Goal: Navigation & Orientation: Find specific page/section

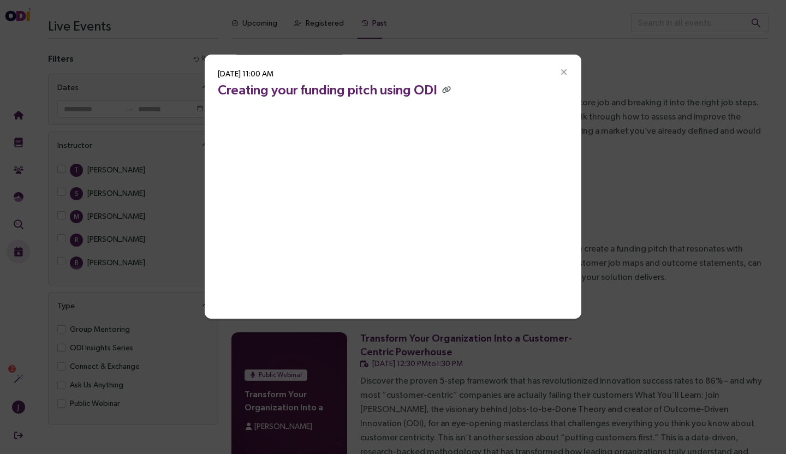
click at [567, 75] on icon "Close" at bounding box center [564, 73] width 10 height 10
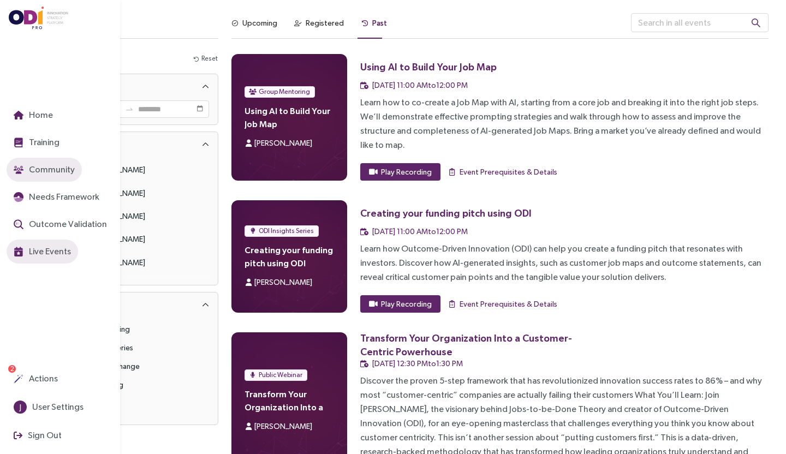
click at [21, 171] on img "button" at bounding box center [19, 170] width 10 height 10
click at [49, 170] on span "Community" at bounding box center [51, 170] width 48 height 14
